Goal: Communication & Community: Answer question/provide support

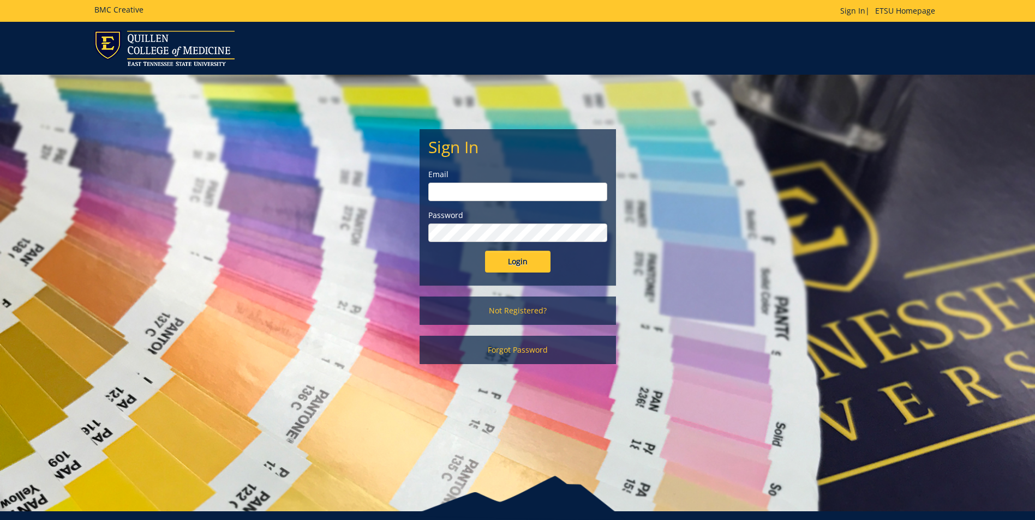
click at [546, 184] on input "email" at bounding box center [517, 192] width 179 height 19
type input "[EMAIL_ADDRESS][DOMAIN_NAME]"
click at [515, 263] on input "Login" at bounding box center [517, 262] width 65 height 22
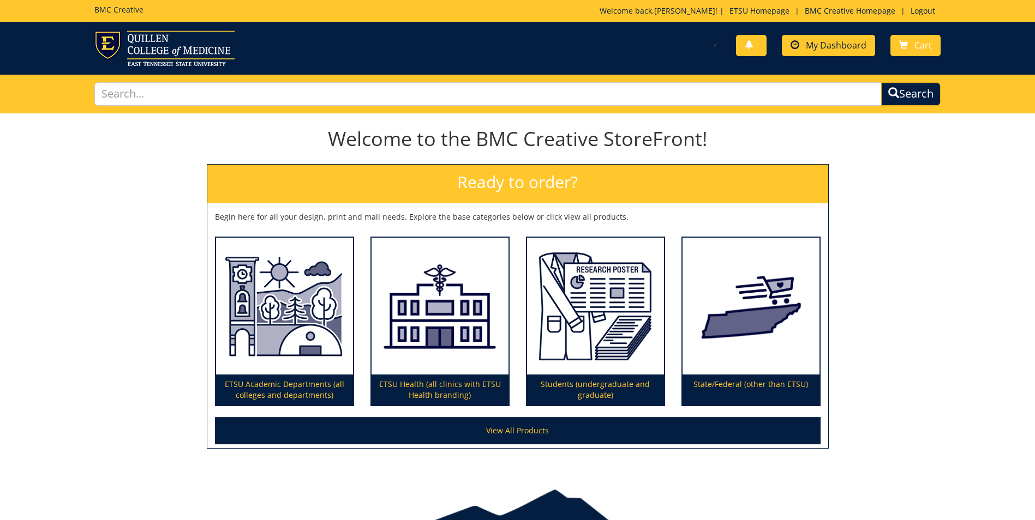
click at [836, 33] on div "You have no new notifications My Dashboard Cart" at bounding box center [732, 46] width 431 height 31
click at [831, 41] on span "My Dashboard" at bounding box center [836, 45] width 61 height 12
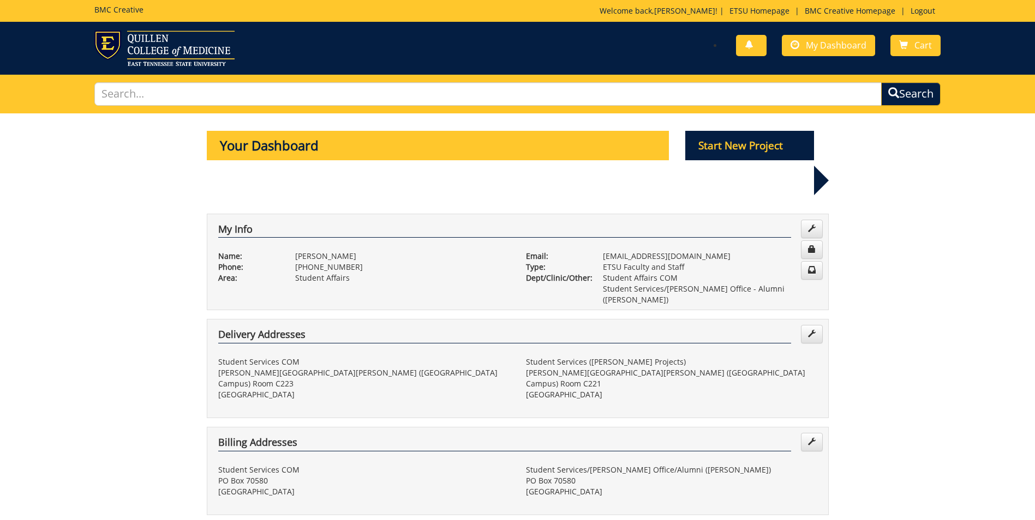
scroll to position [218, 0]
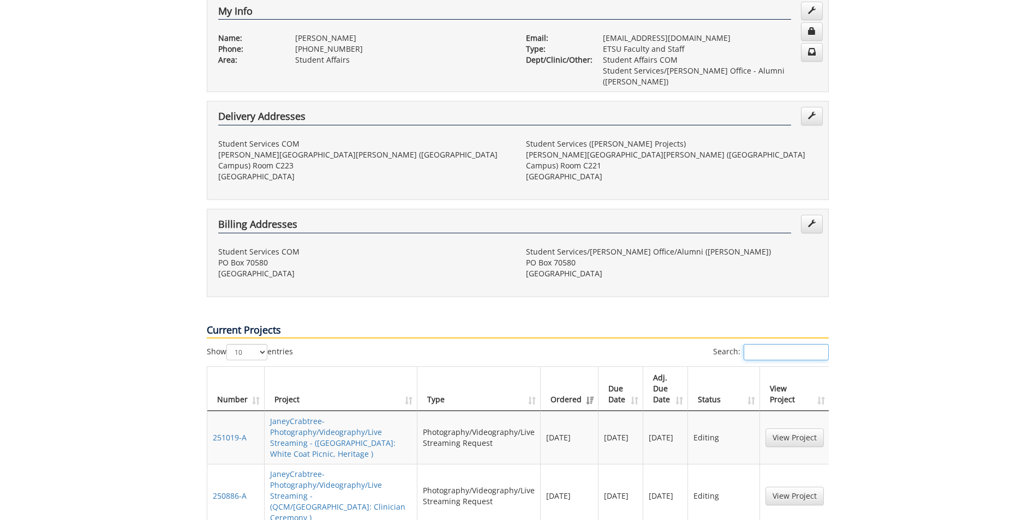
click at [765, 344] on input "Search:" at bounding box center [785, 352] width 85 height 16
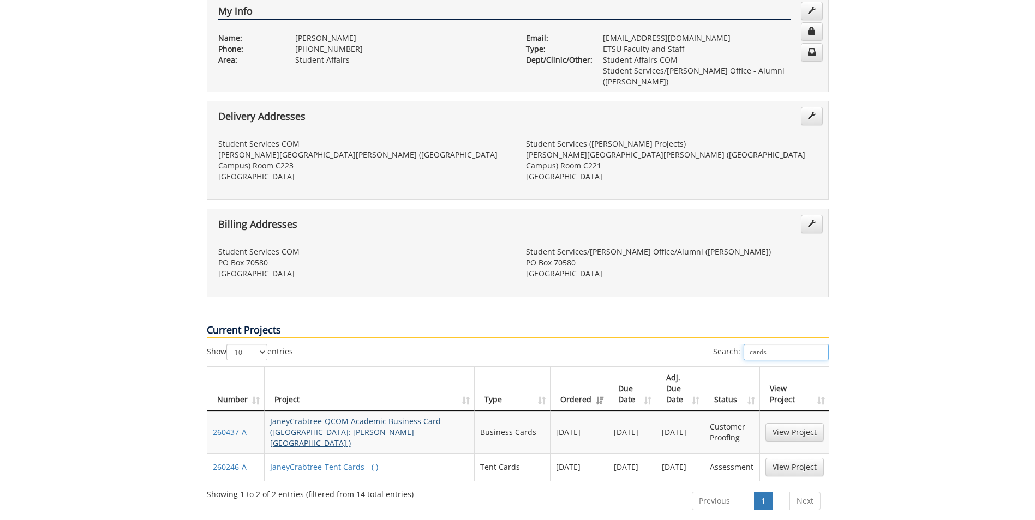
type input "cards"
click at [391, 416] on link "JaneyCrabtree-QCOM Academic Business Card - (QCM: Crabtree BC )" at bounding box center [358, 432] width 176 height 32
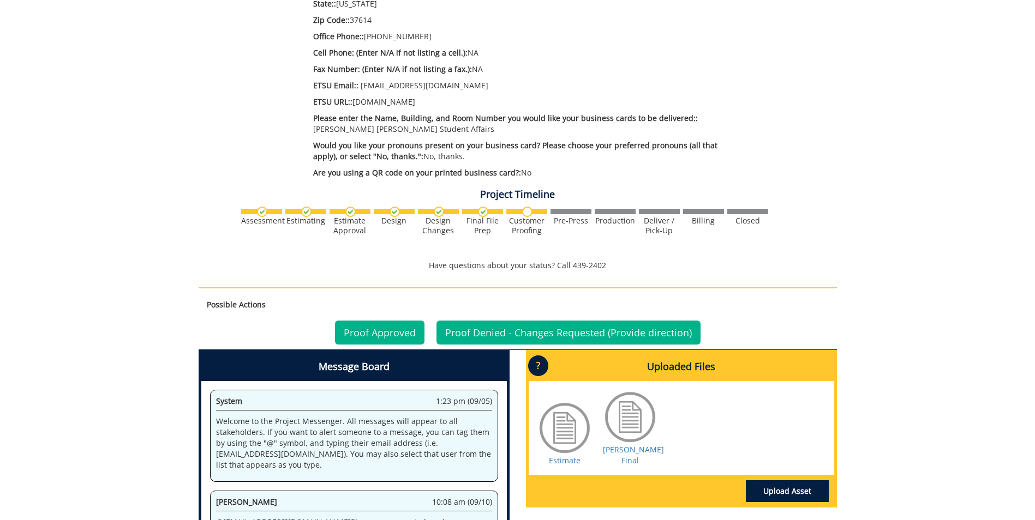
scroll to position [491, 0]
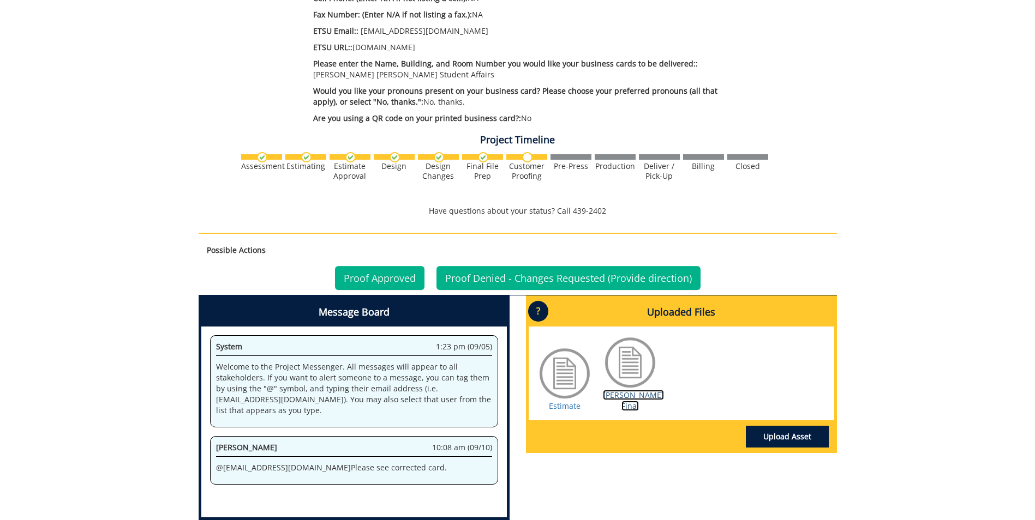
click at [633, 402] on link "[PERSON_NAME] Final" at bounding box center [633, 400] width 61 height 21
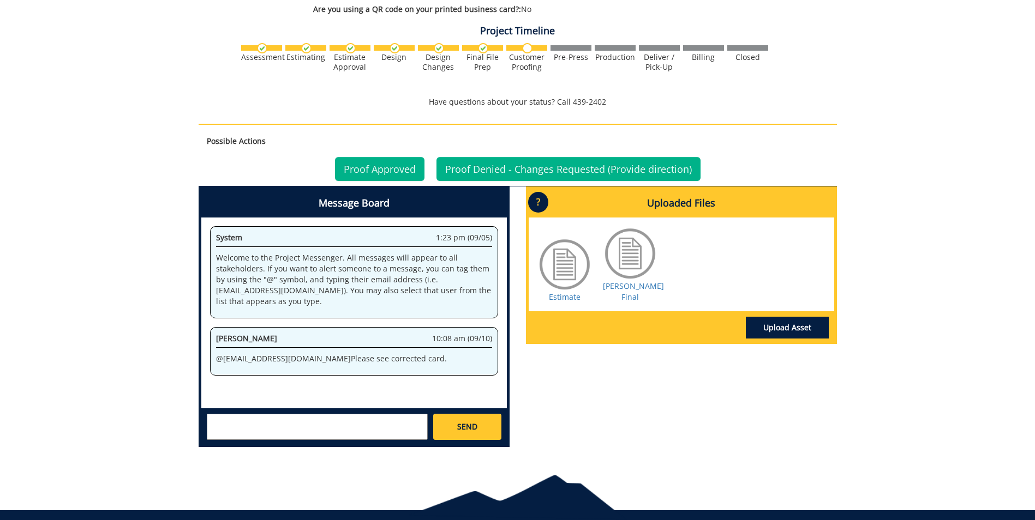
click at [329, 416] on textarea at bounding box center [317, 427] width 221 height 26
click at [627, 295] on link "[PERSON_NAME] Final" at bounding box center [633, 291] width 61 height 21
click at [305, 428] on textarea at bounding box center [317, 427] width 221 height 26
drag, startPoint x: 275, startPoint y: 437, endPoint x: 286, endPoint y: 437, distance: 10.4
click at [285, 437] on small "[EMAIL_ADDRESS][DOMAIN_NAME]" at bounding box center [339, 436] width 109 height 9
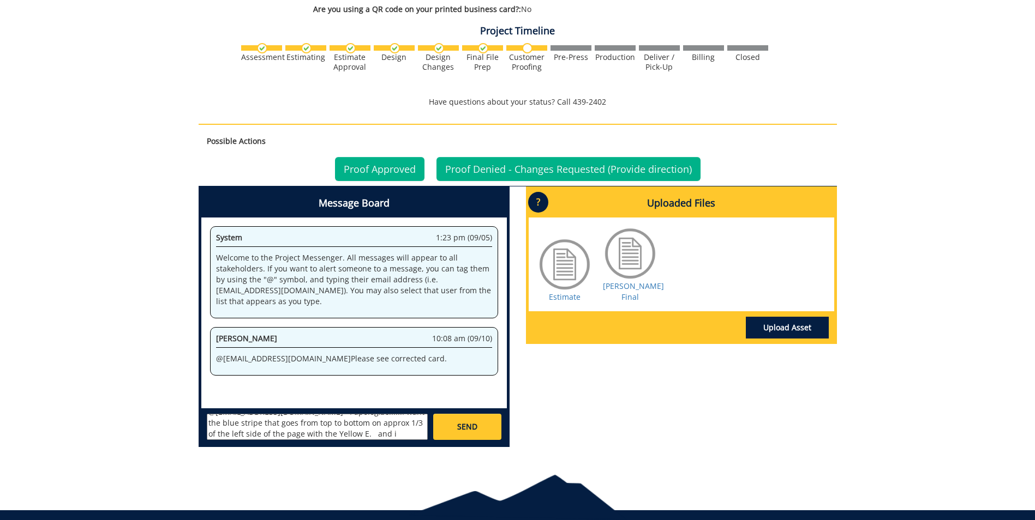
scroll to position [20, 0]
type textarea "@[EMAIL_ADDRESS][DOMAIN_NAME] I apologize......I want the blue stripe that goes…"
click at [474, 425] on span "SEND" at bounding box center [467, 427] width 20 height 11
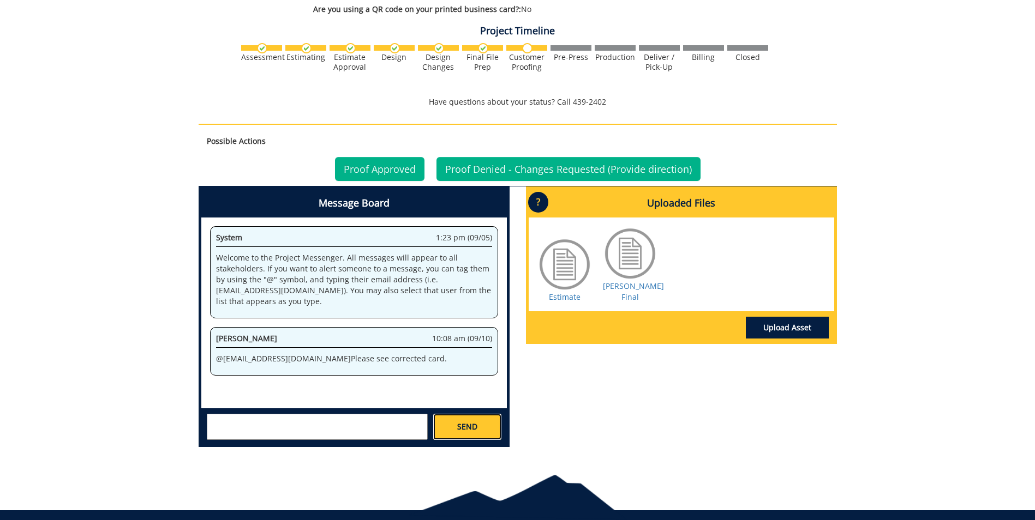
scroll to position [0, 0]
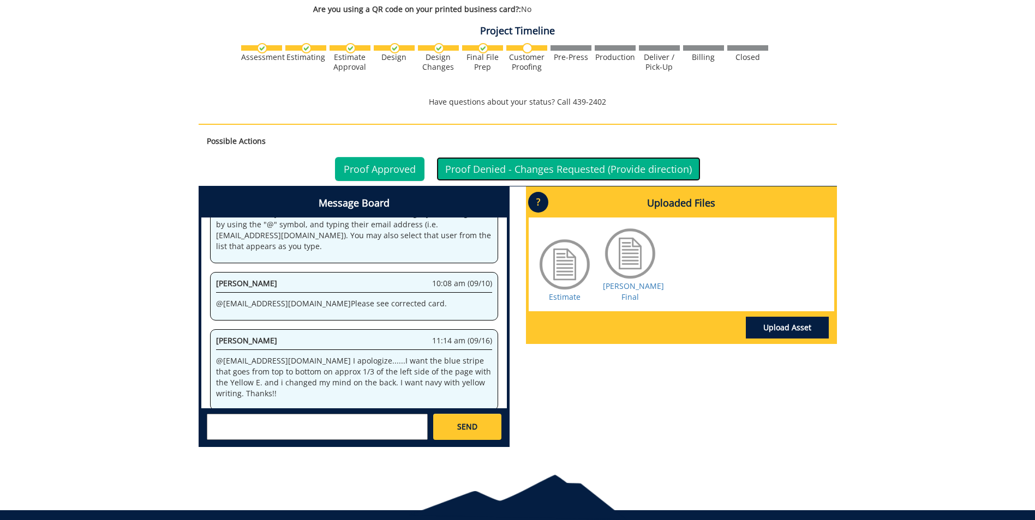
click at [608, 167] on link "Proof Denied - Changes Requested (Provide direction)" at bounding box center [568, 169] width 264 height 24
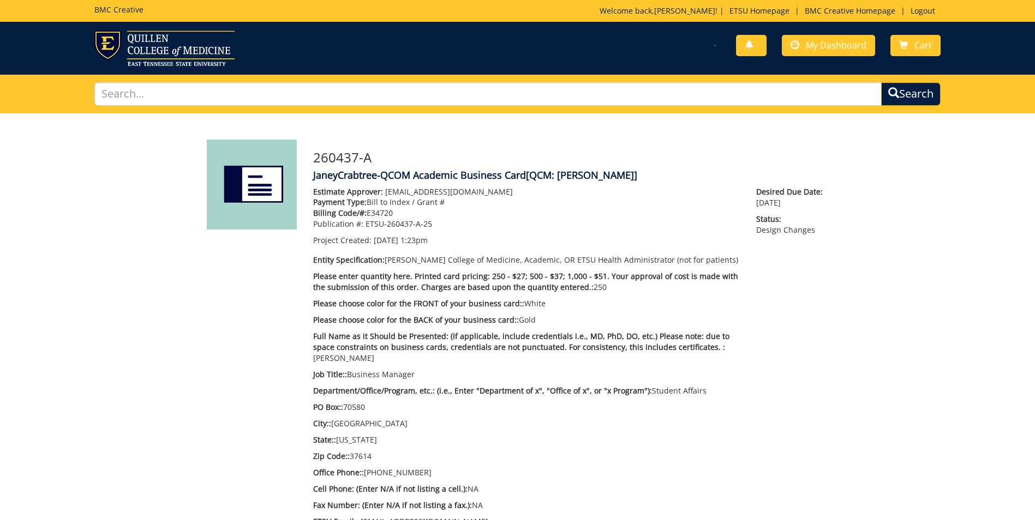
scroll to position [55, 0]
